Goal: Task Accomplishment & Management: Manage account settings

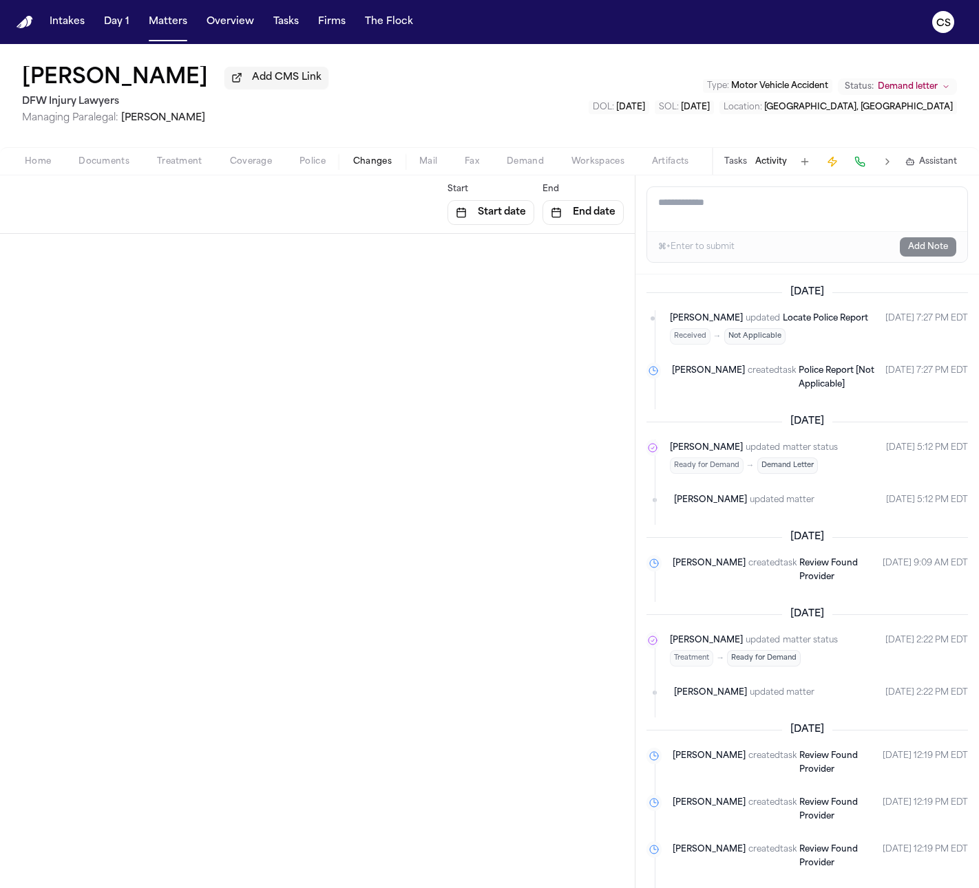
click at [650, 569] on icon at bounding box center [653, 563] width 11 height 11
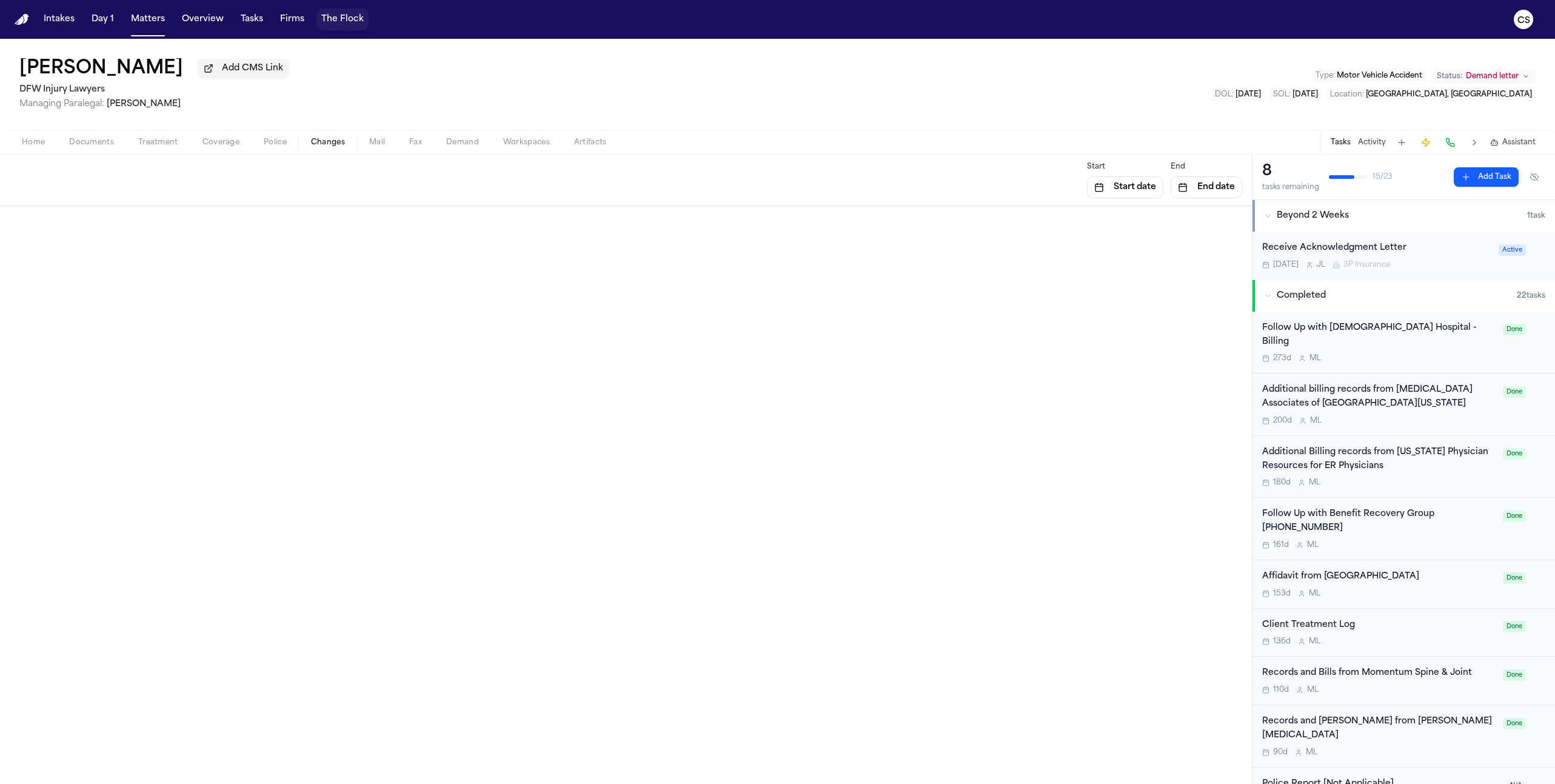
click at [351, 18] on button "The Flock" at bounding box center [342, 19] width 52 height 22
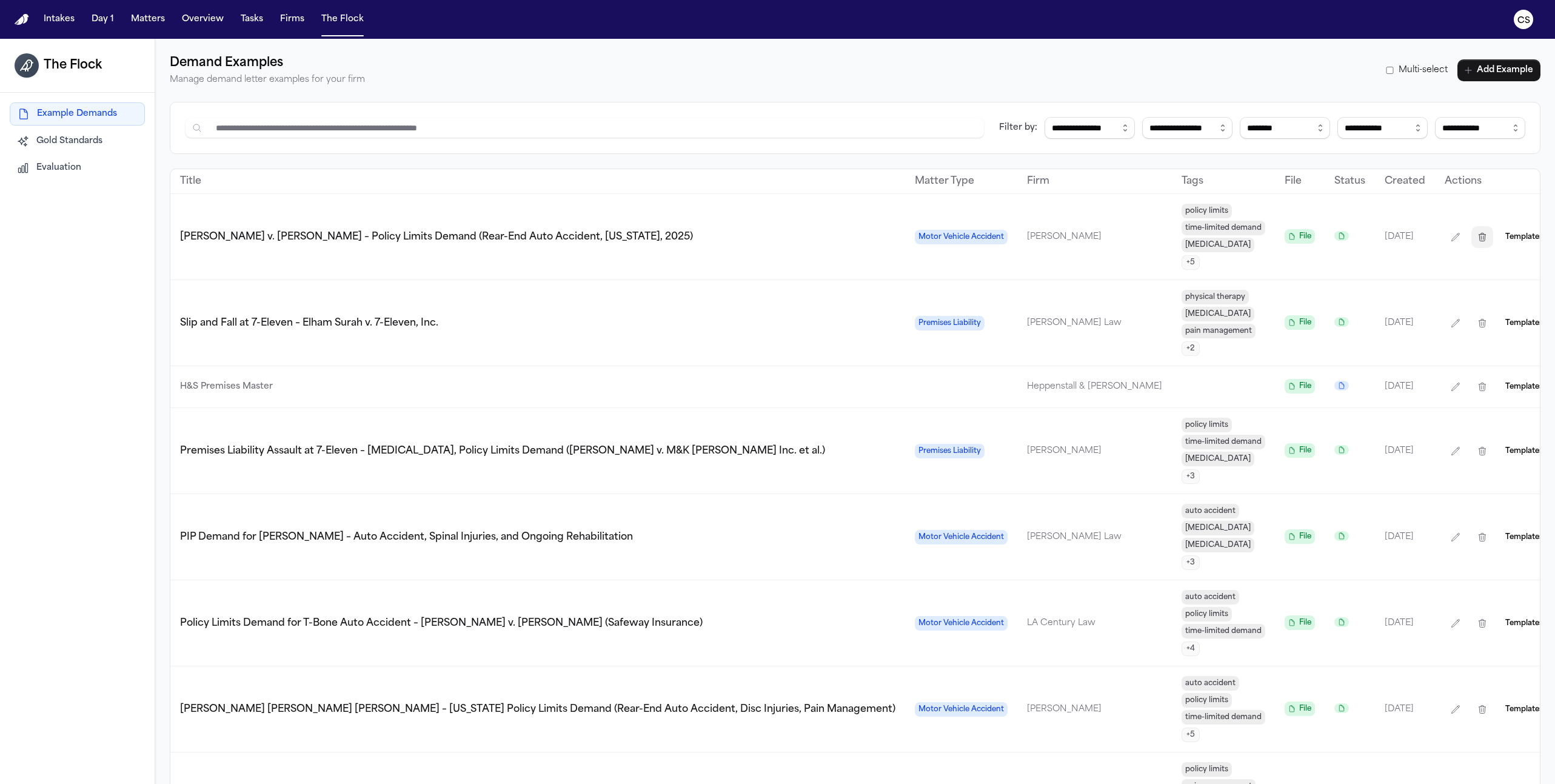
click at [1477, 233] on icon "button" at bounding box center [1482, 237] width 10 height 10
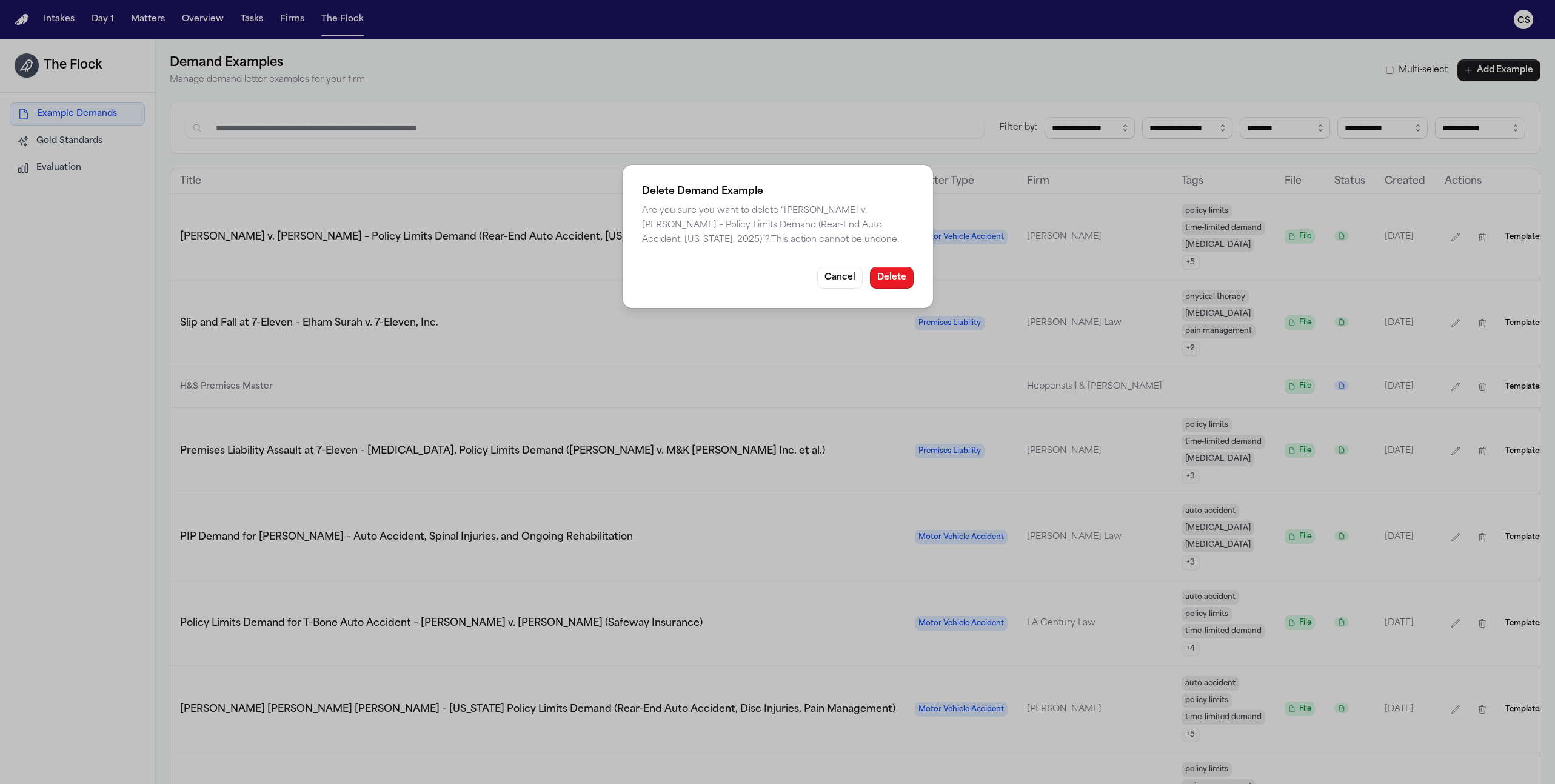
click at [887, 273] on button "Delete" at bounding box center [892, 277] width 44 height 22
